Goal: Task Accomplishment & Management: Use online tool/utility

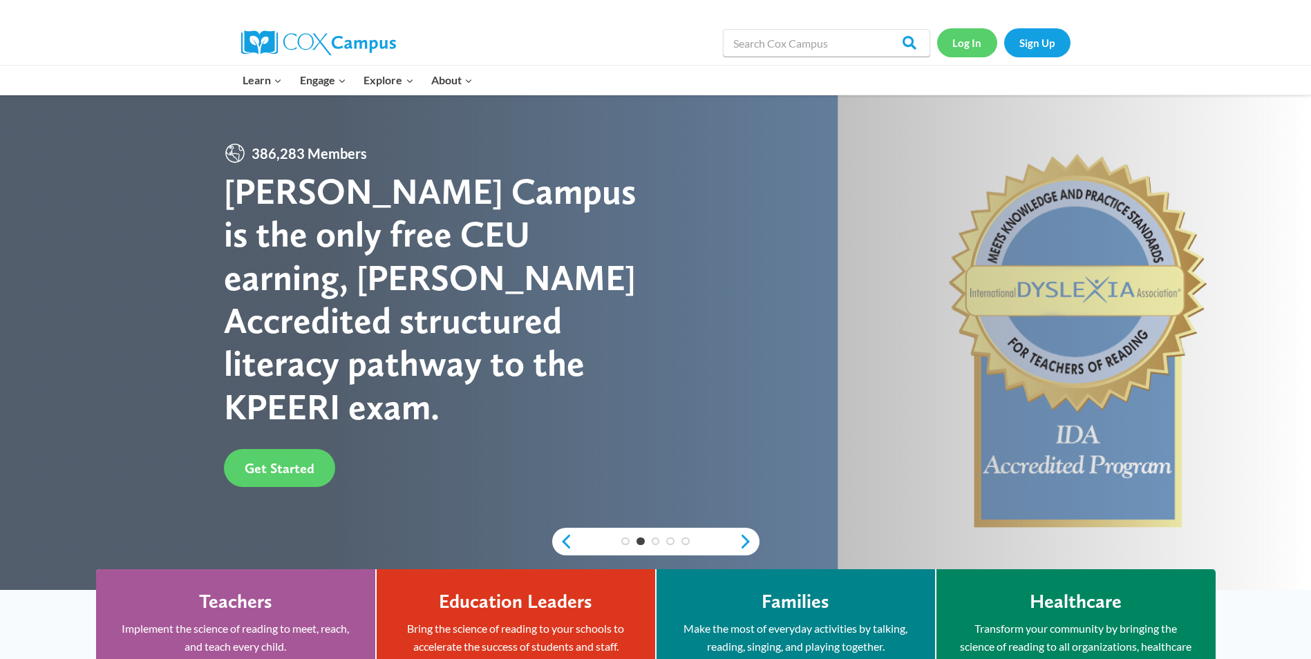
click at [976, 40] on link "Log In" at bounding box center [967, 42] width 60 height 28
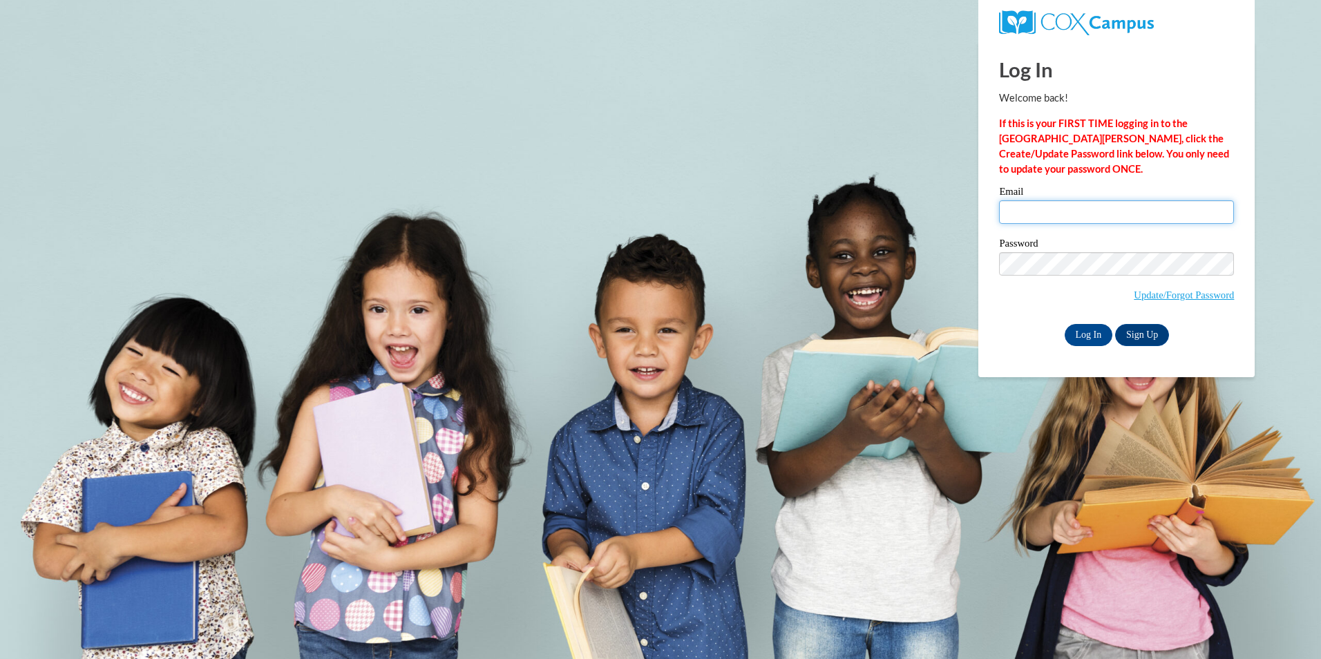
click at [1065, 207] on input "Email" at bounding box center [1116, 211] width 235 height 23
click at [1061, 213] on input "Email" at bounding box center [1116, 211] width 235 height 23
click at [1089, 218] on input "Email" at bounding box center [1116, 211] width 235 height 23
type input "[EMAIL_ADDRESS][DOMAIN_NAME]"
click at [1089, 333] on input "Log In" at bounding box center [1089, 335] width 48 height 22
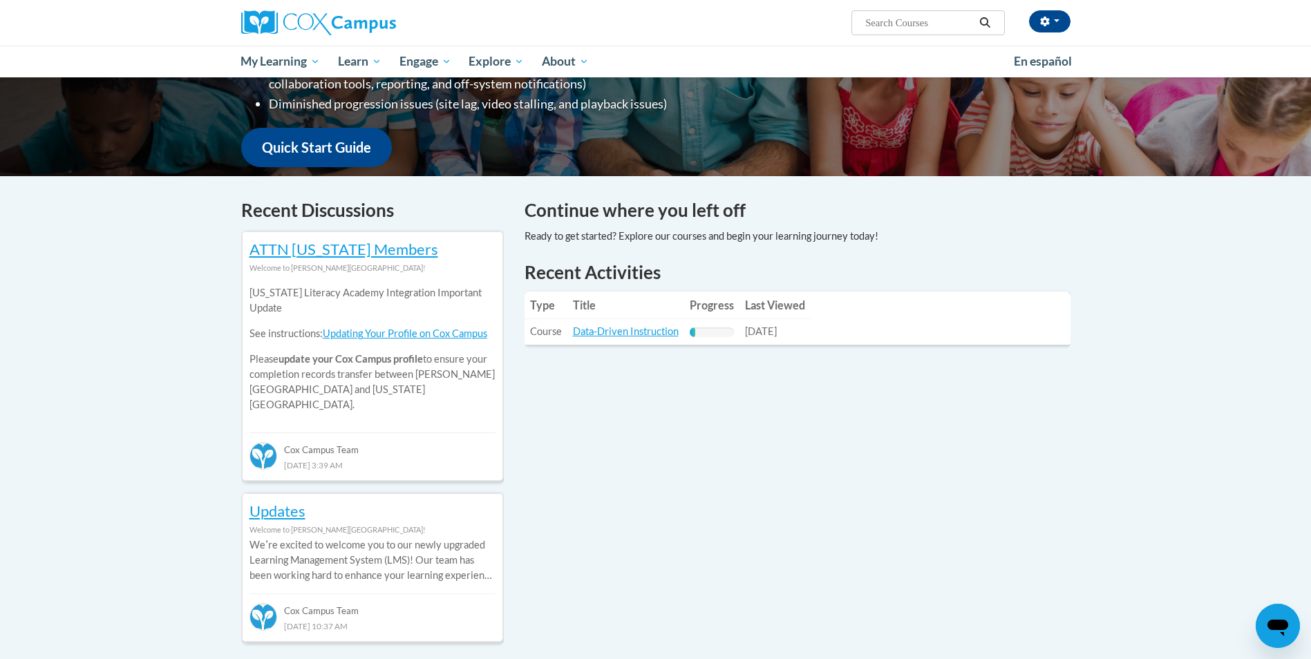
scroll to position [313, 0]
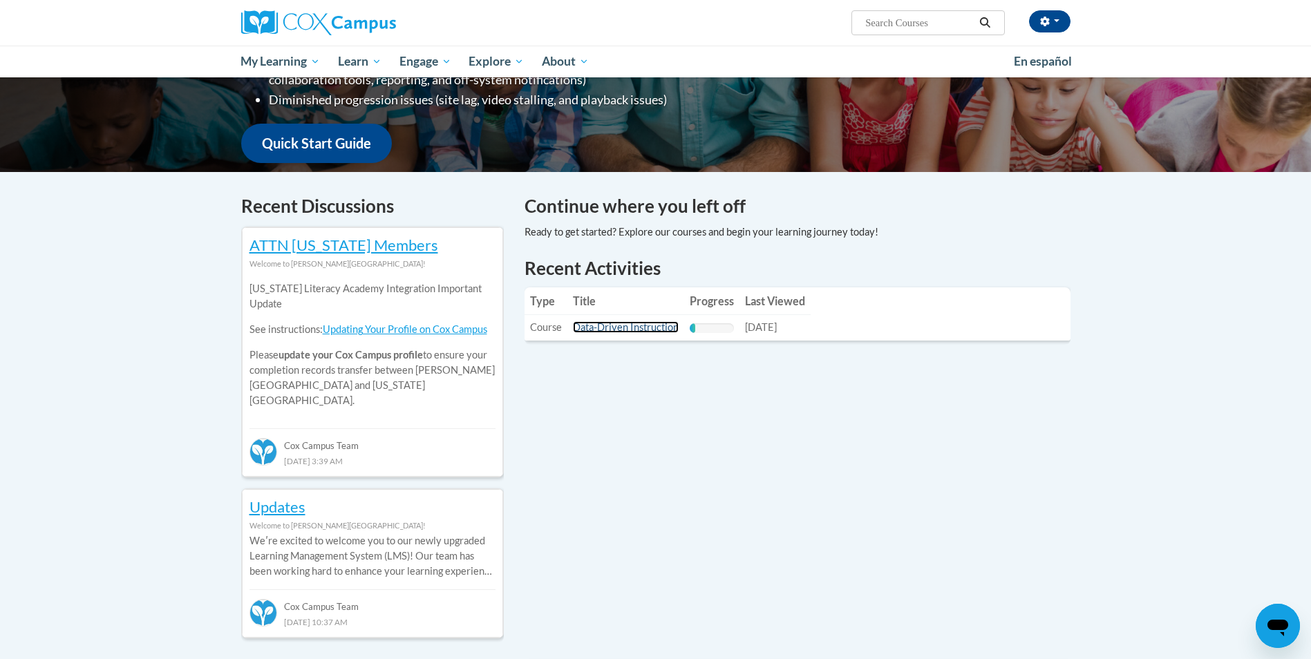
click at [634, 331] on link "Data-Driven Instruction" at bounding box center [626, 327] width 106 height 12
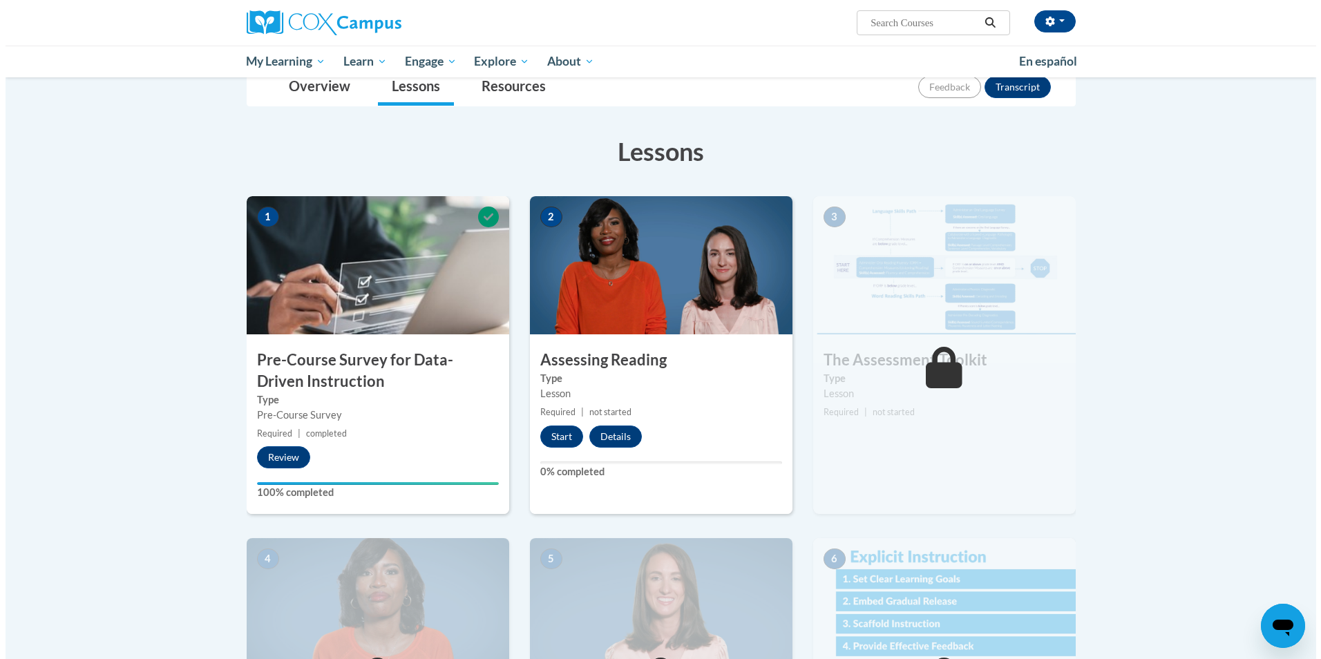
scroll to position [277, 0]
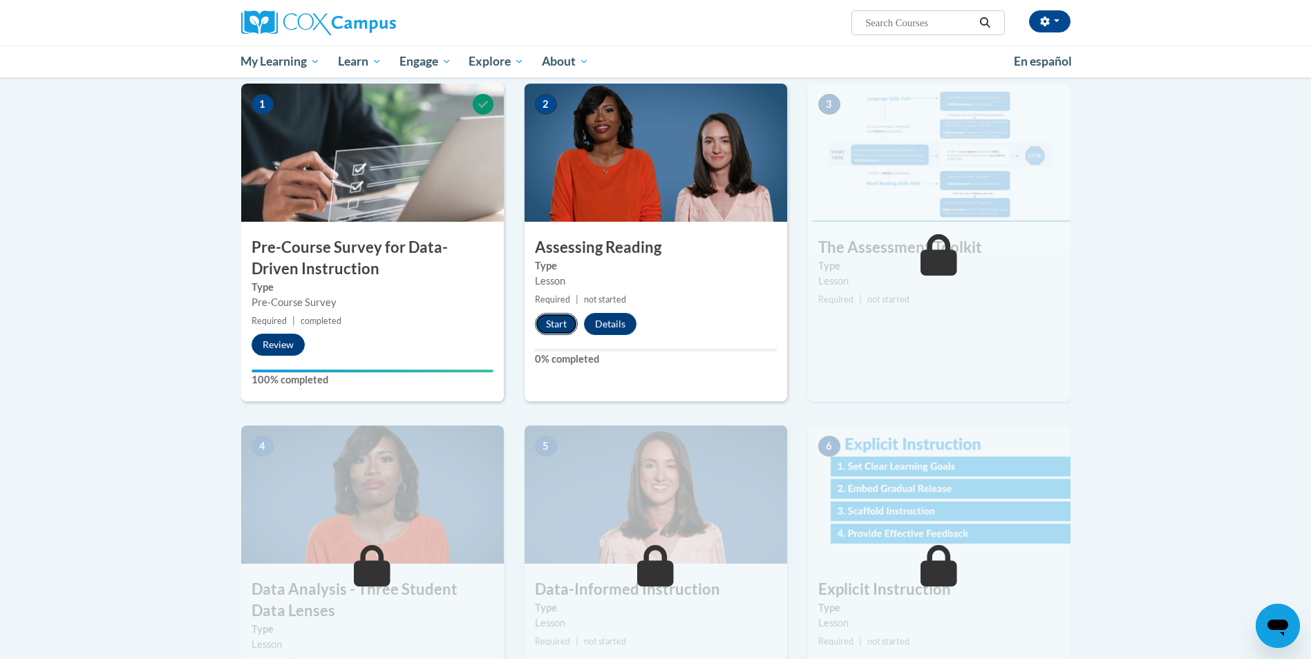
click at [558, 328] on button "Start" at bounding box center [556, 324] width 43 height 22
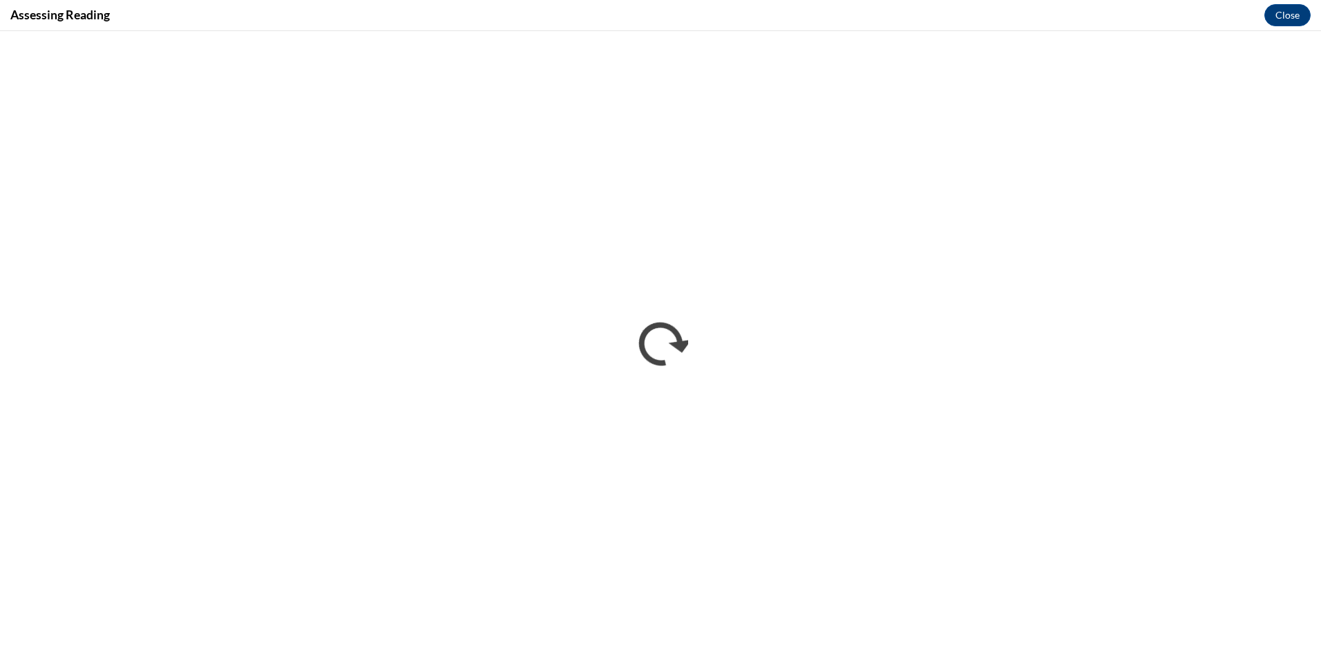
scroll to position [0, 0]
